Goal: Navigation & Orientation: Find specific page/section

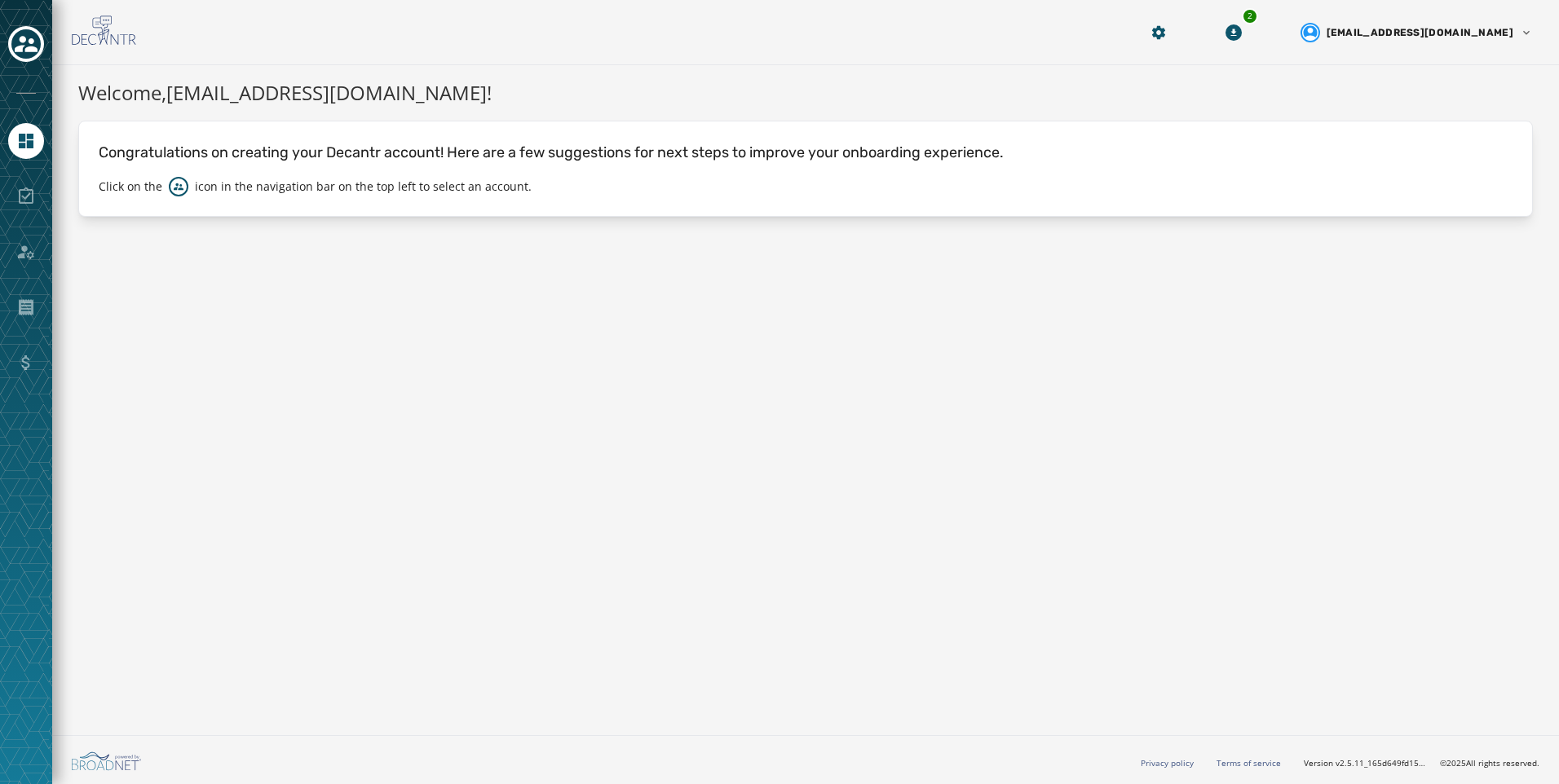
click at [25, 62] on div at bounding box center [26, 45] width 36 height 38
click at [34, 27] on div "Select an account" at bounding box center [26, 45] width 36 height 38
click at [30, 44] on icon "Toggle account select drawer" at bounding box center [26, 44] width 23 height 23
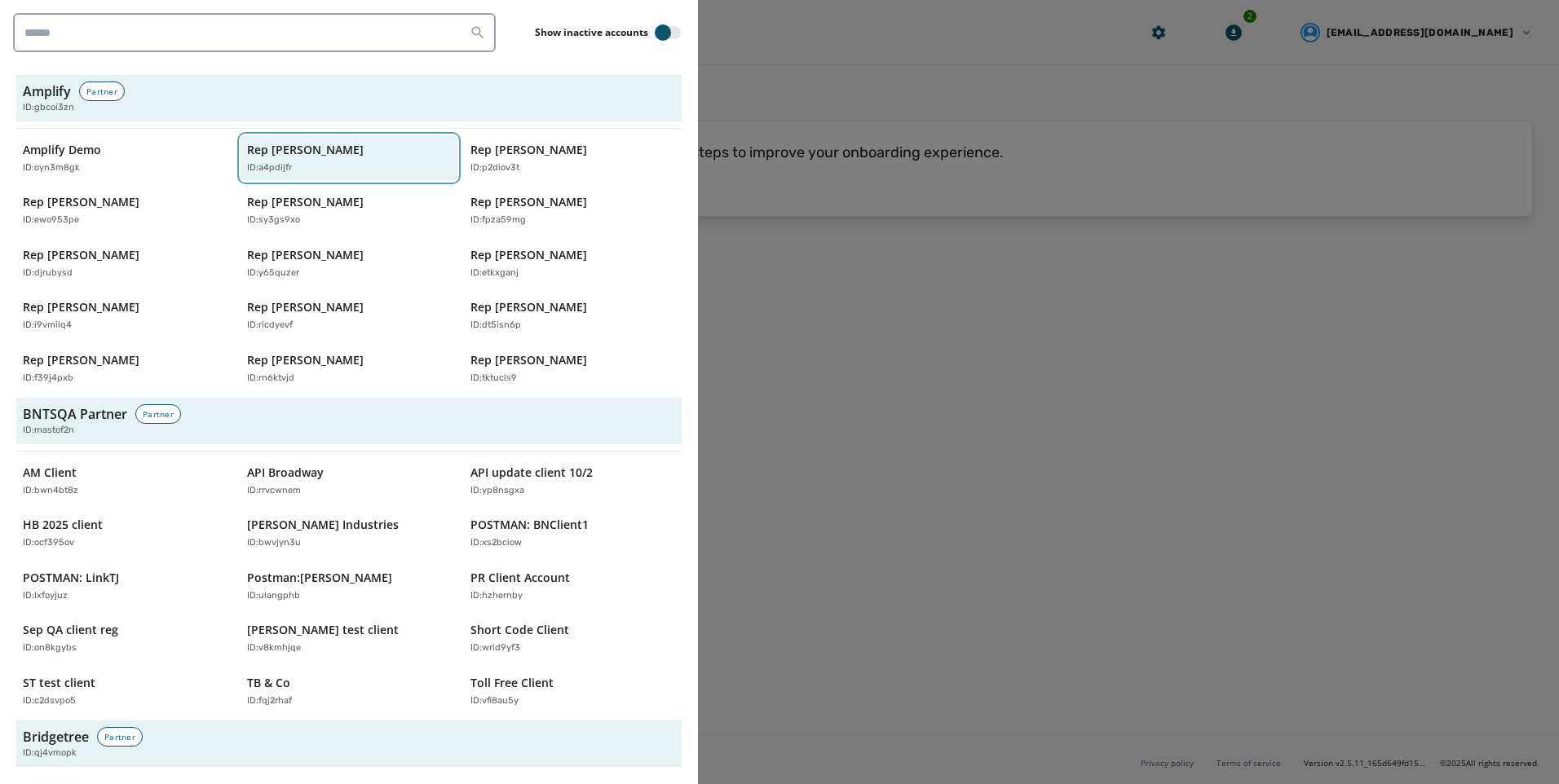
click at [318, 149] on p "Rep [PERSON_NAME]" at bounding box center [306, 149] width 117 height 16
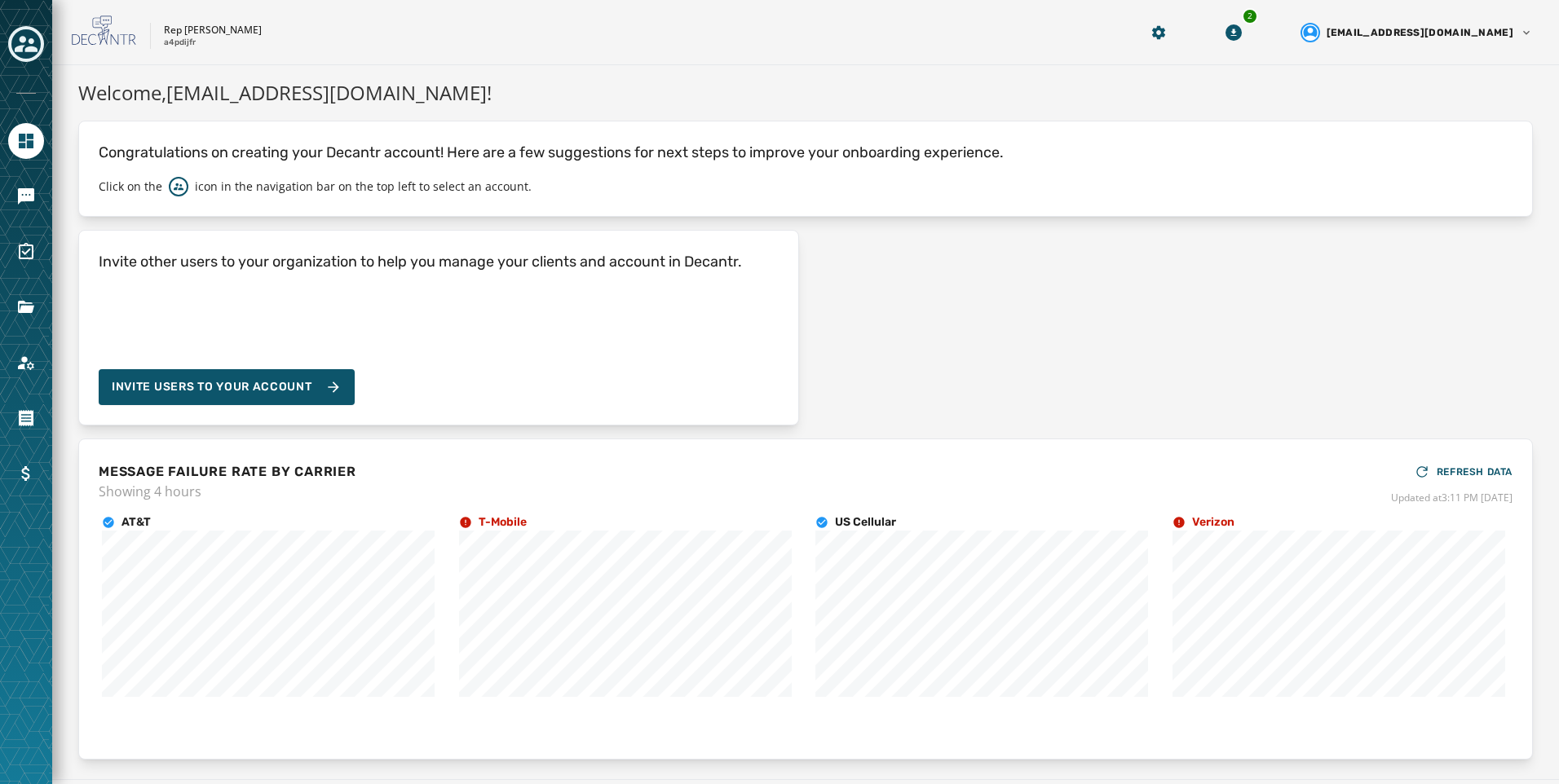
click at [39, 212] on div at bounding box center [26, 196] width 36 height 36
click at [40, 206] on link "Navigate to Messaging" at bounding box center [26, 196] width 36 height 36
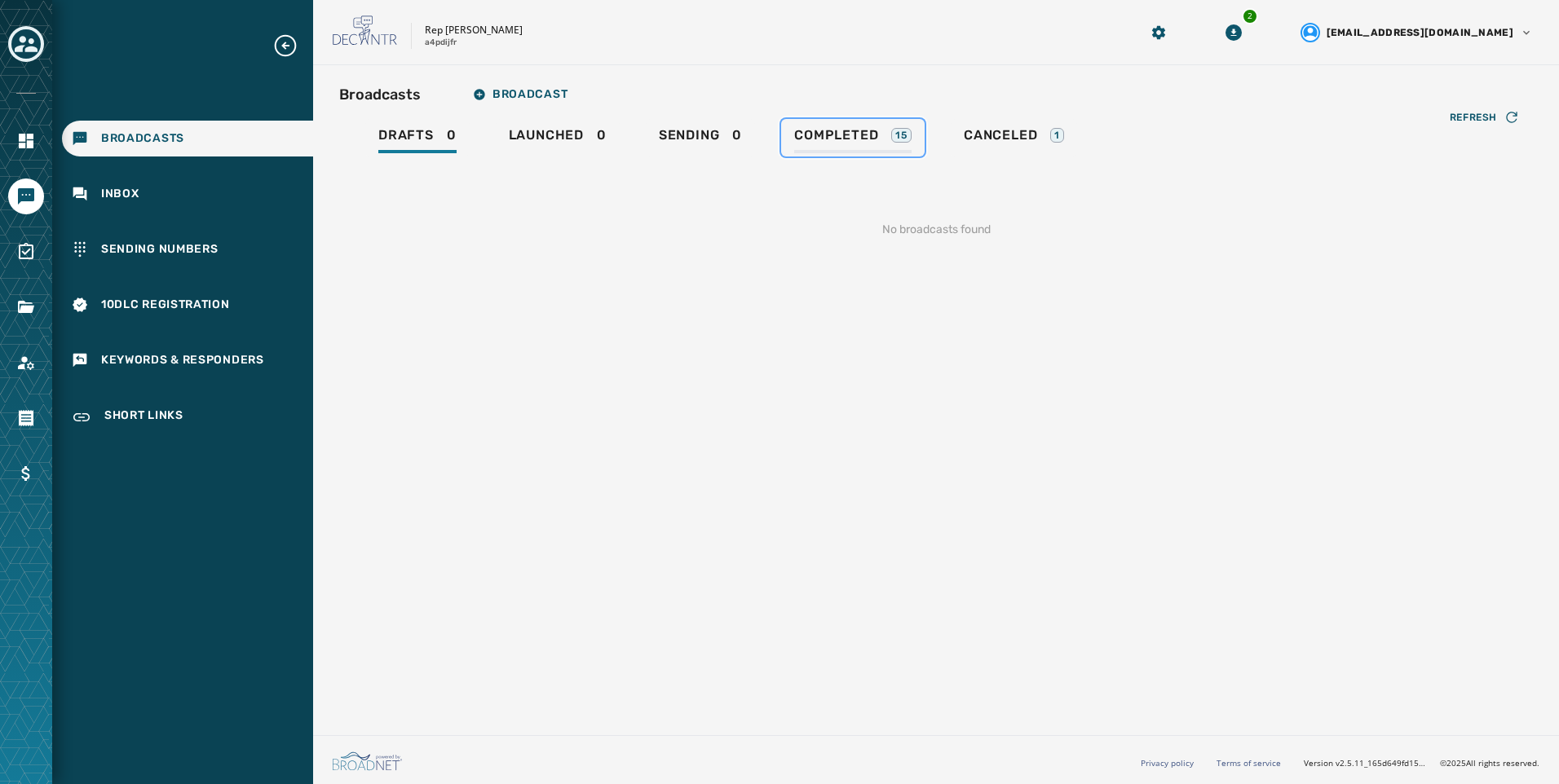
click at [864, 146] on div "Completed 15" at bounding box center [853, 140] width 118 height 26
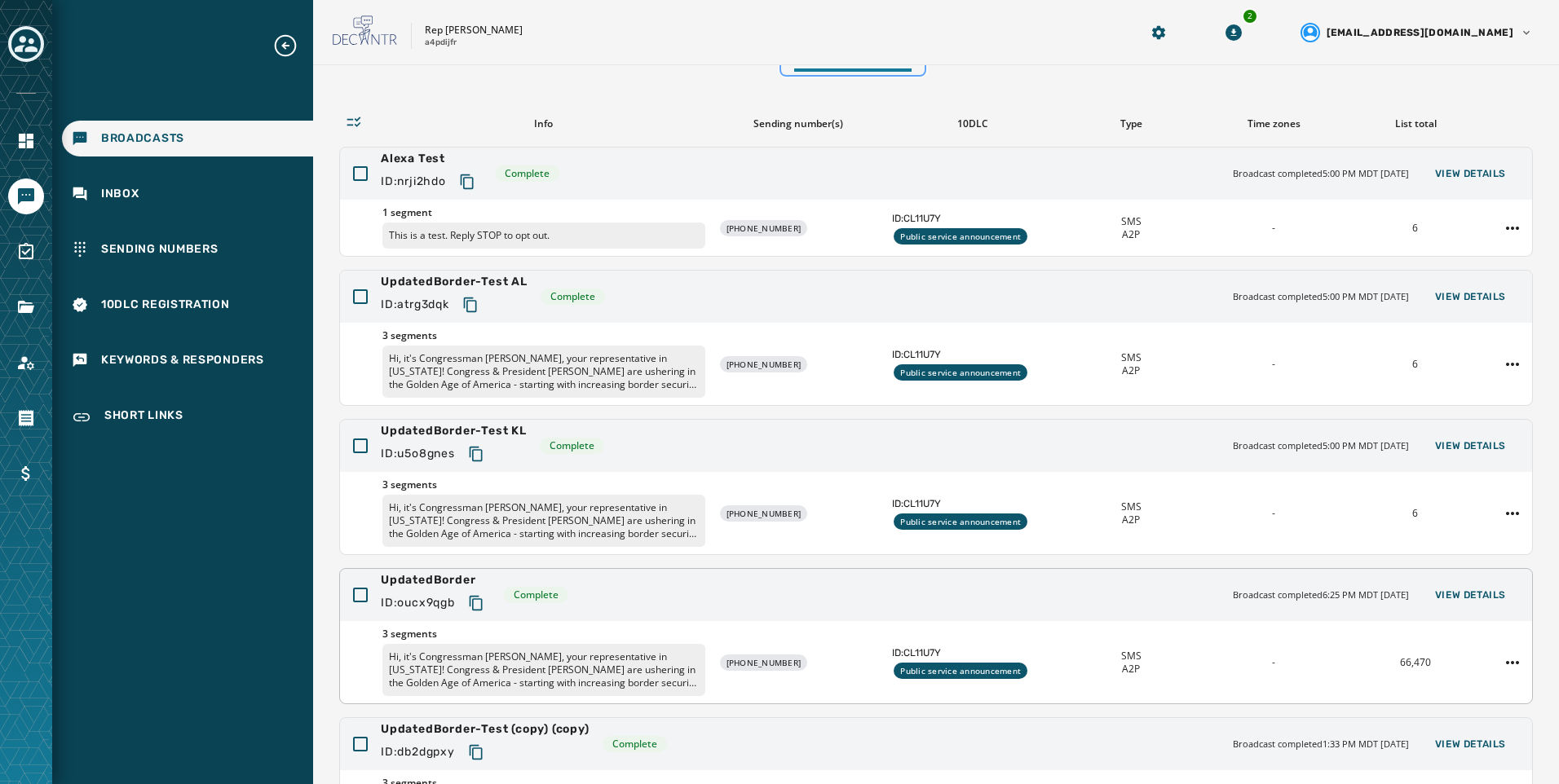
scroll to position [163, 0]
